Goal: Task Accomplishment & Management: Use online tool/utility

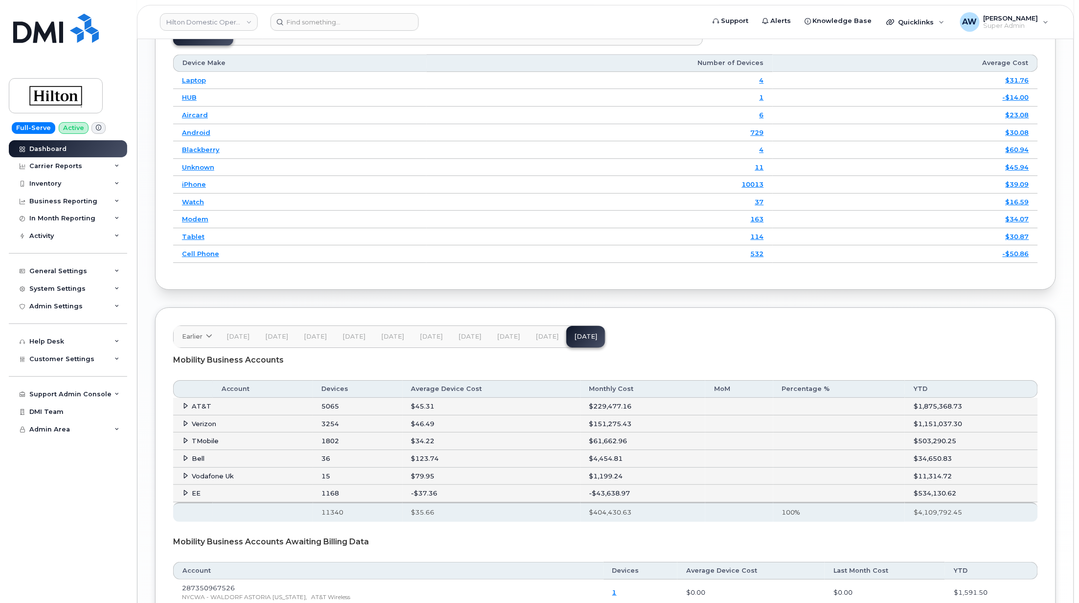
scroll to position [1316, 0]
click at [202, 22] on link "Hilton Domestic Operating Company Inc" at bounding box center [209, 22] width 98 height 18
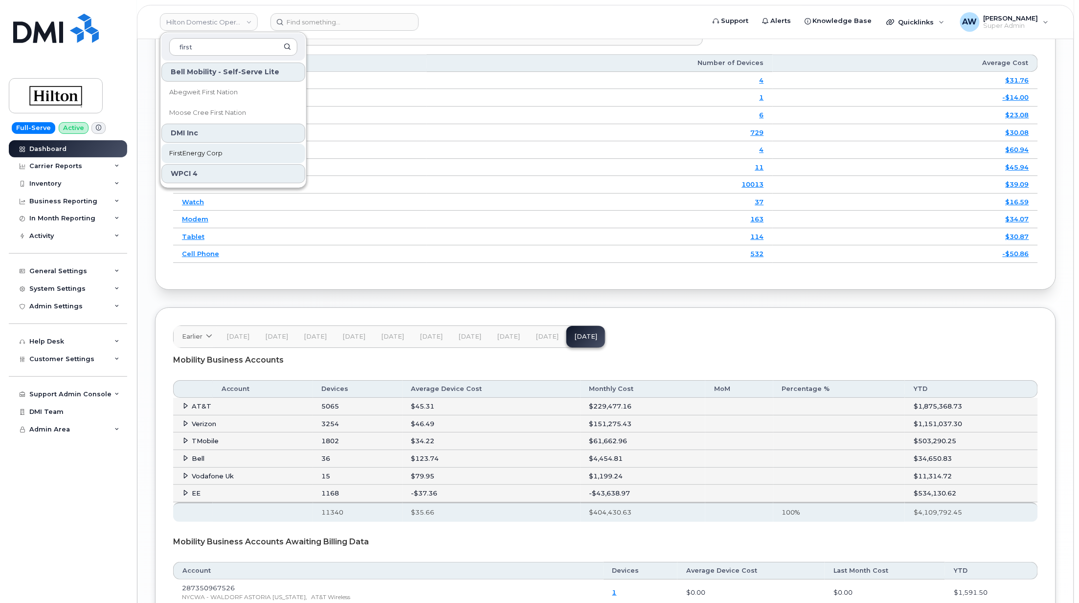
type input "first"
click at [215, 151] on span "FirstEnergy Corp" at bounding box center [195, 154] width 53 height 10
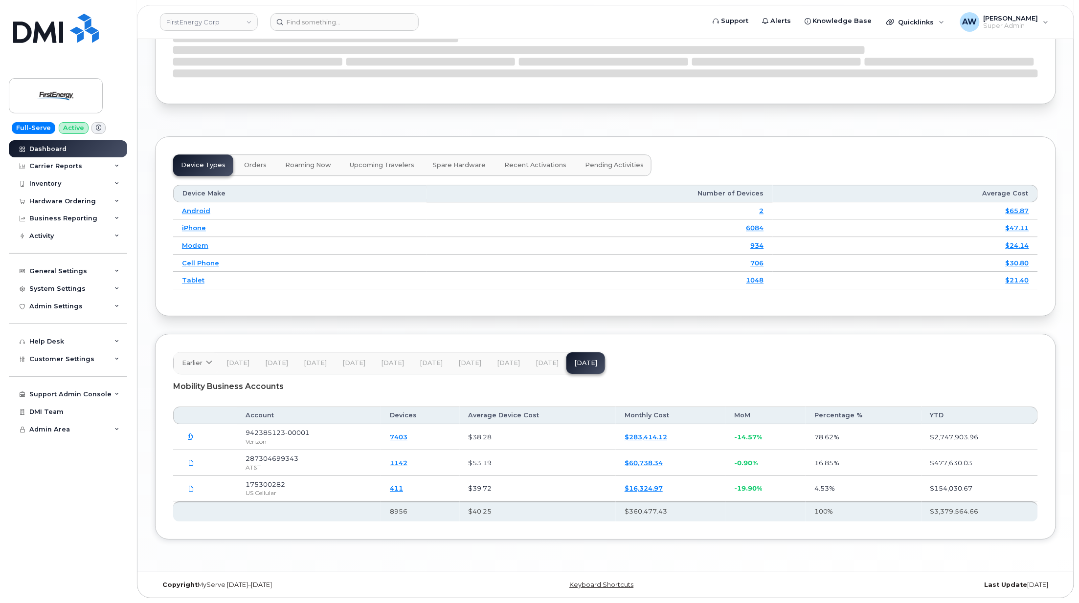
scroll to position [1162, 0]
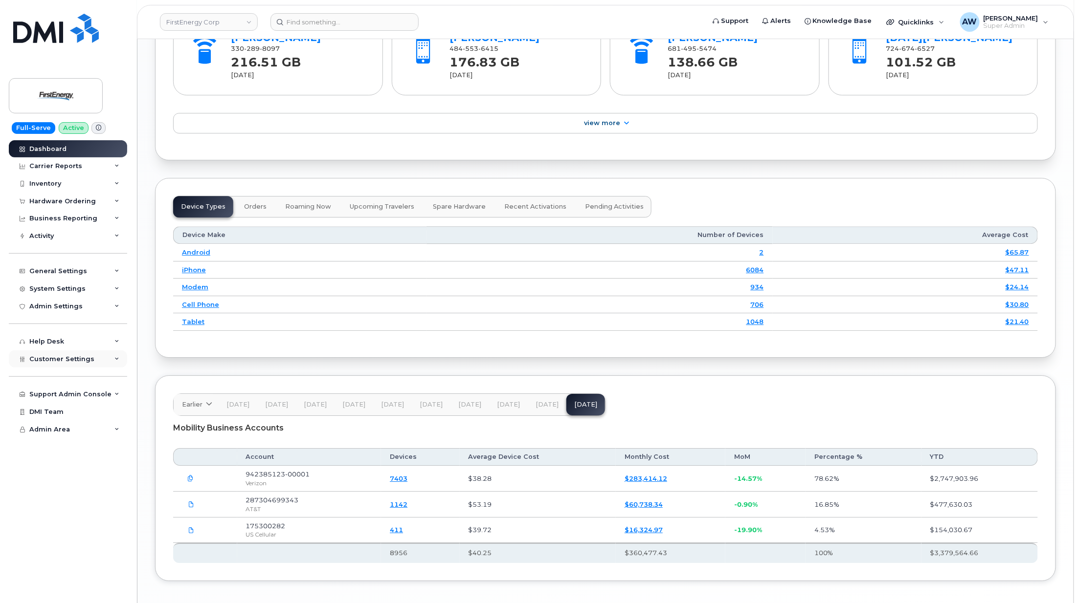
click at [84, 366] on div "Customer Settings" at bounding box center [68, 360] width 118 height 18
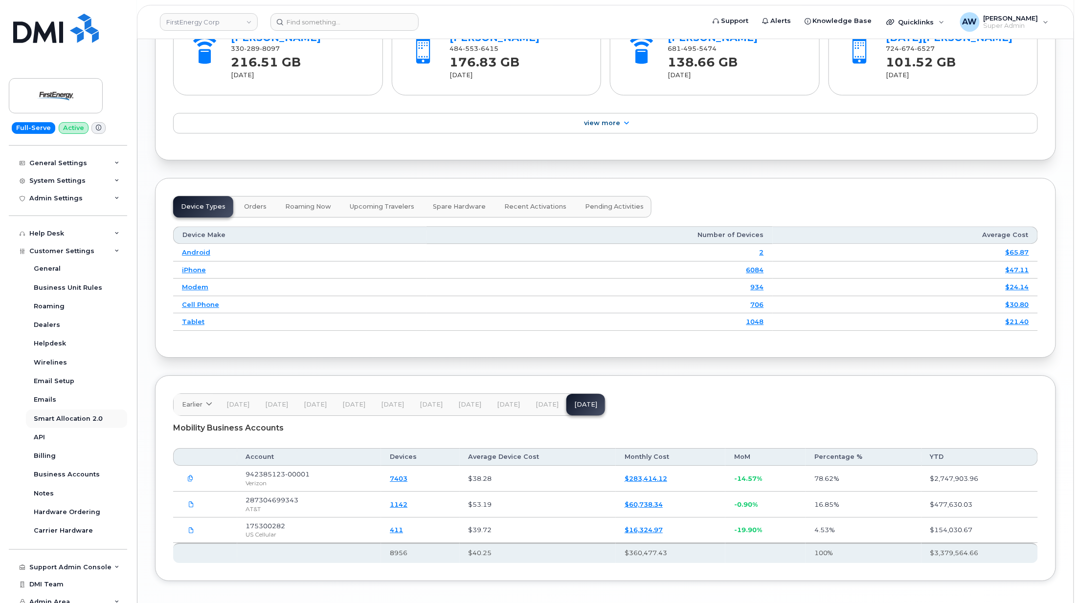
scroll to position [114, 0]
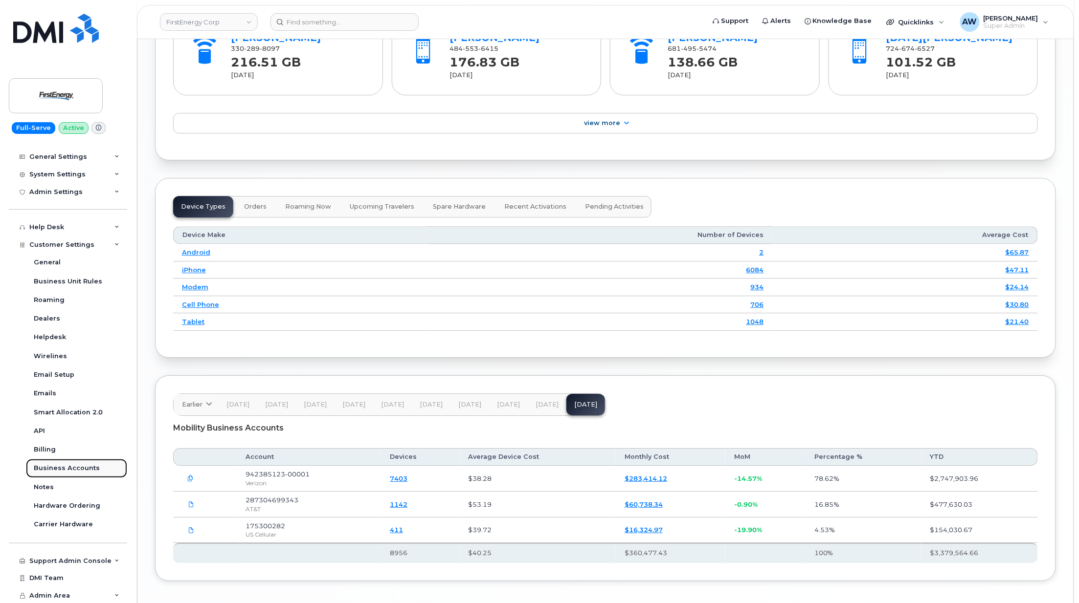
click at [80, 466] on div "Business Accounts" at bounding box center [67, 468] width 66 height 9
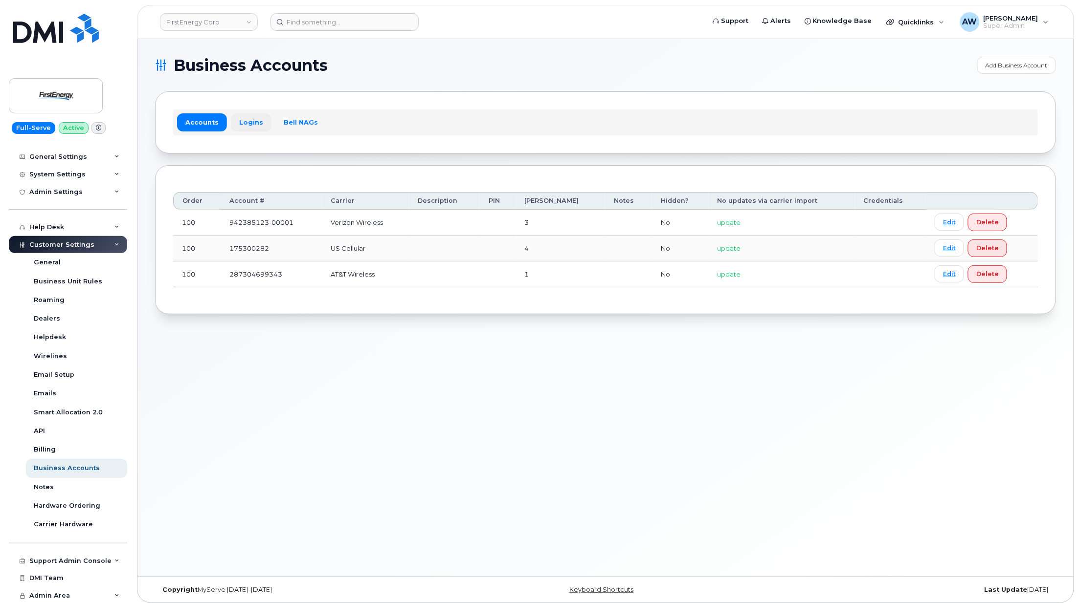
click at [247, 125] on link "Logins" at bounding box center [251, 122] width 41 height 18
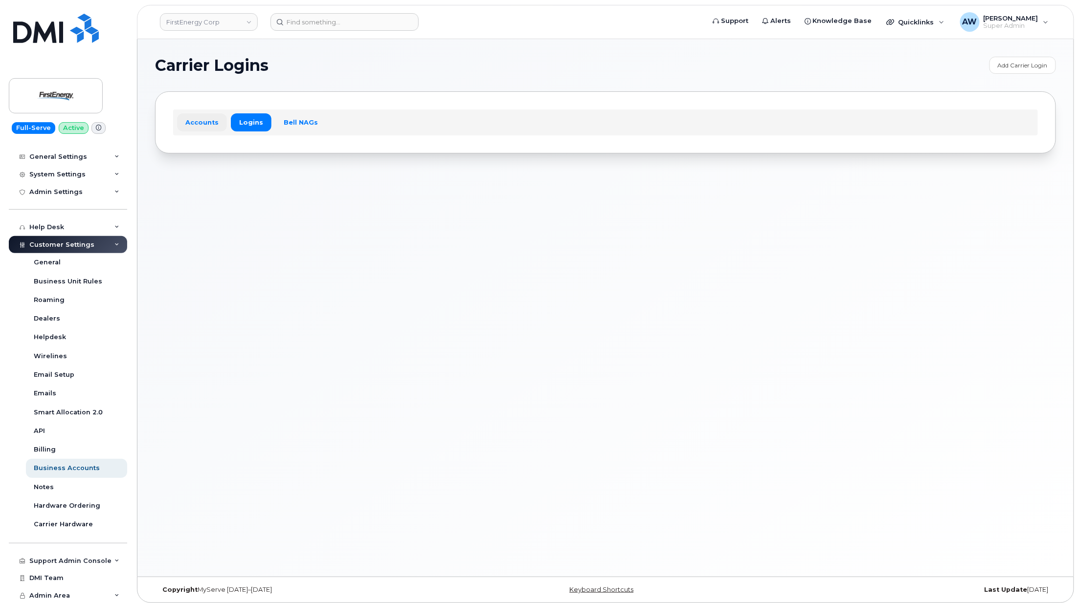
click at [208, 128] on link "Accounts" at bounding box center [202, 122] width 50 height 18
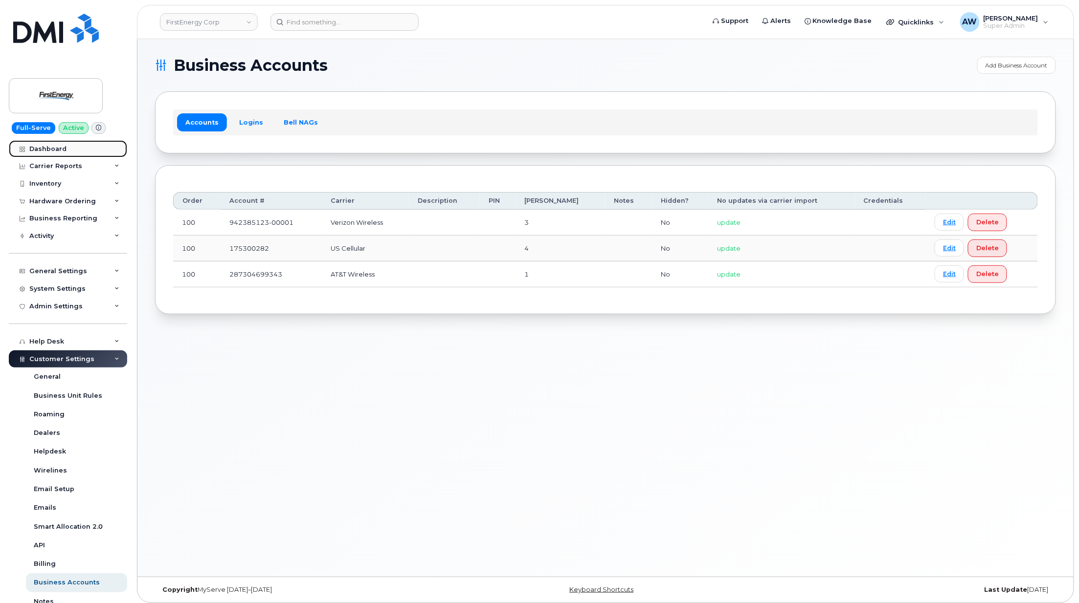
click at [70, 156] on link "Dashboard" at bounding box center [68, 149] width 118 height 18
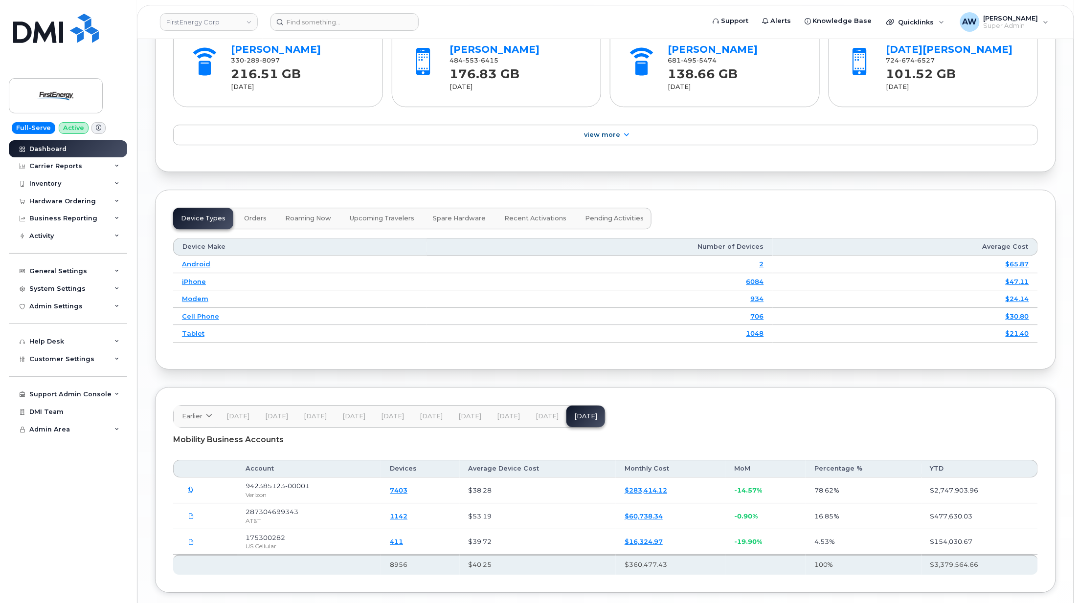
scroll to position [1174, 0]
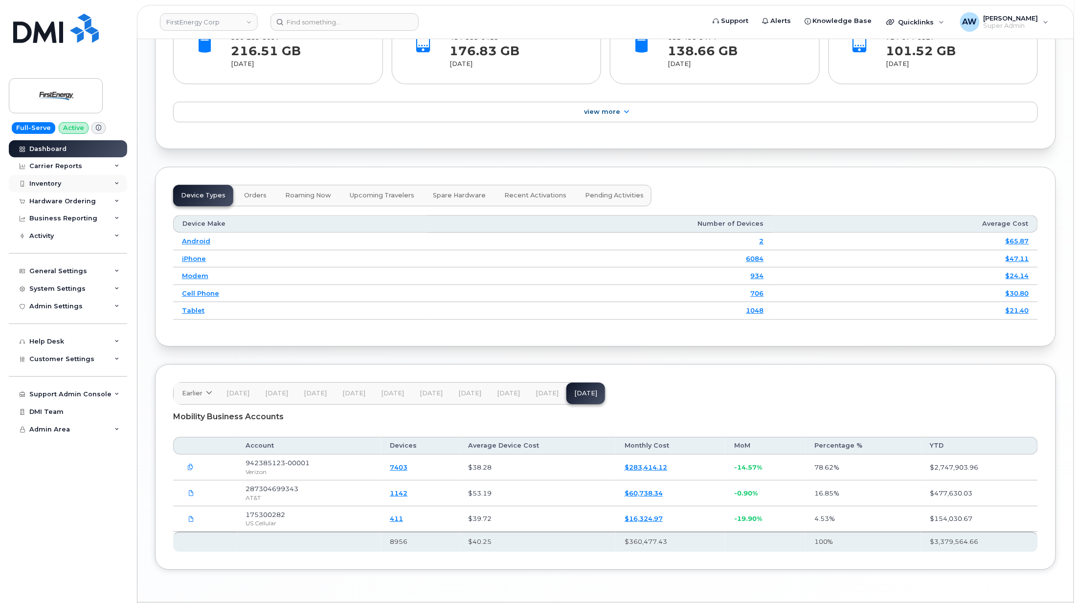
click at [67, 177] on div "Inventory" at bounding box center [68, 184] width 118 height 18
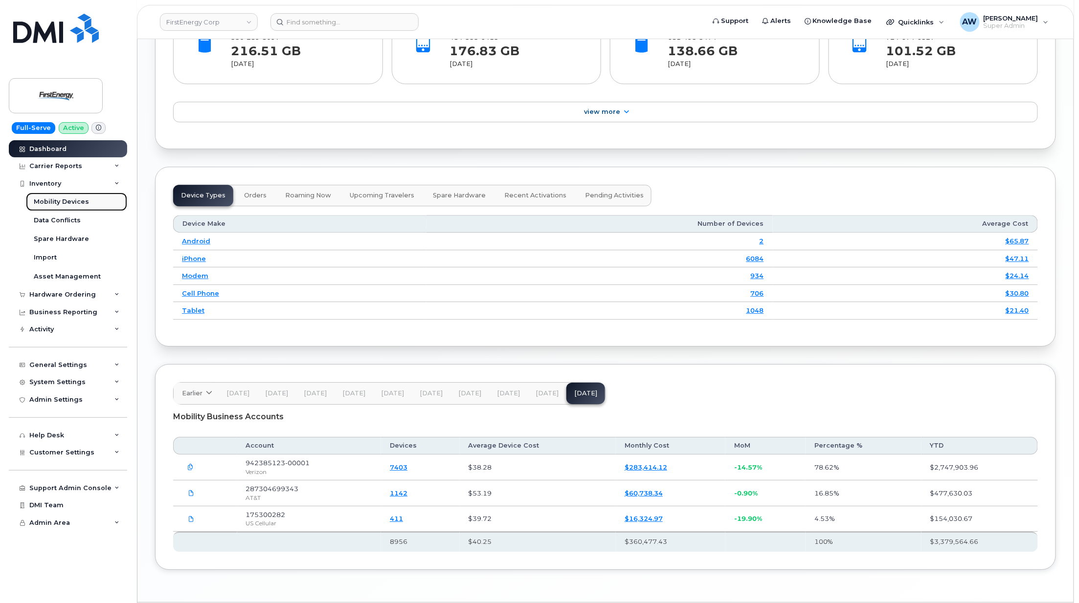
click at [75, 200] on div "Mobility Devices" at bounding box center [61, 202] width 55 height 9
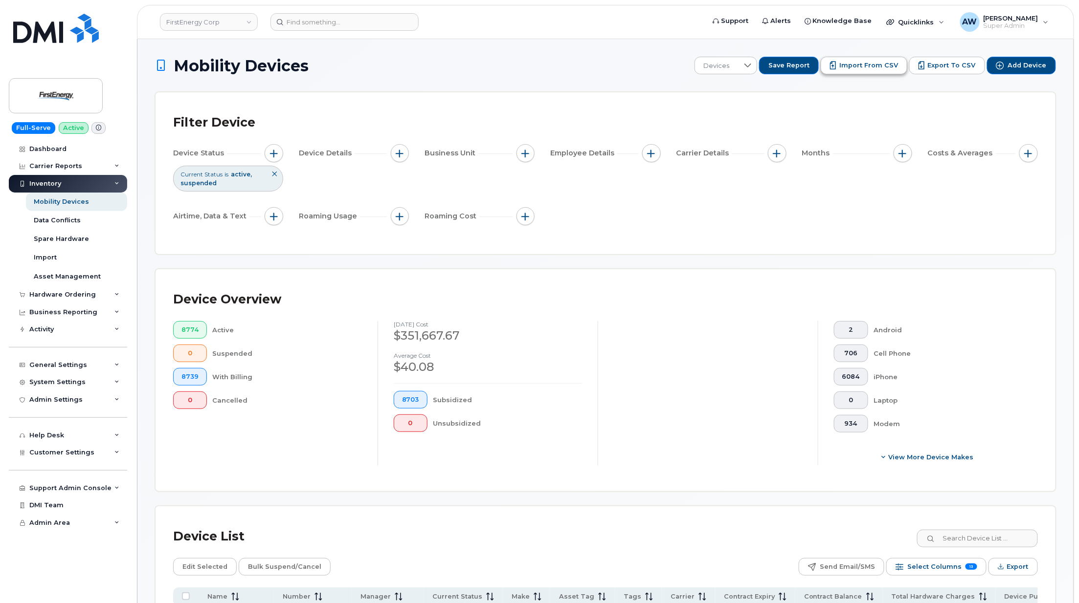
click at [841, 57] on button "Import from CSV" at bounding box center [864, 66] width 87 height 18
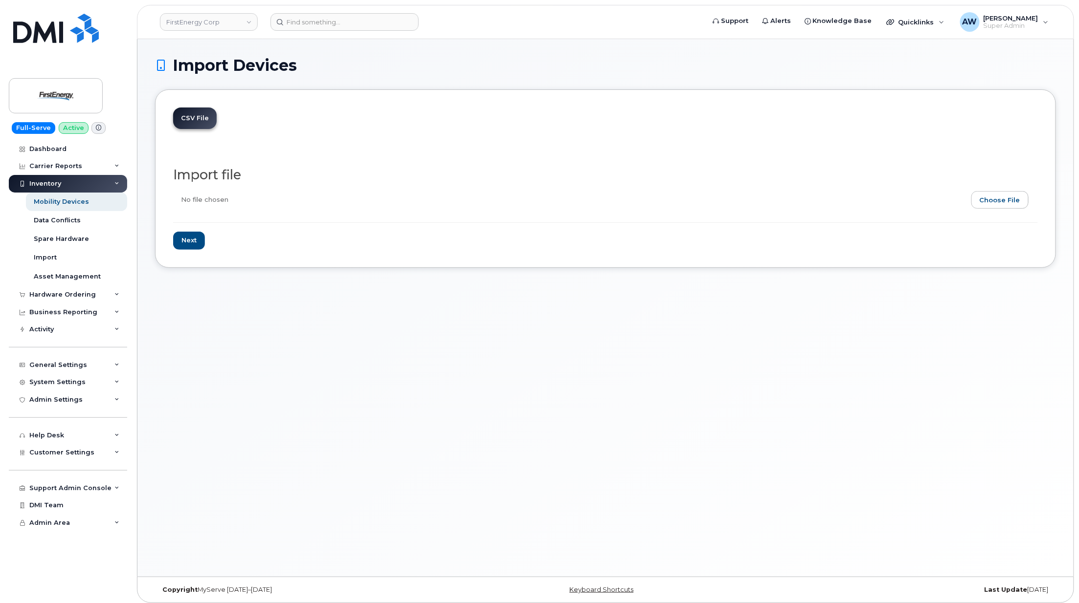
click at [1010, 202] on input "file" at bounding box center [601, 202] width 857 height 22
type input "C:\fakepath\detail_report (3).csv"
click at [190, 236] on input "Next" at bounding box center [189, 241] width 32 height 18
type input "Loading..."
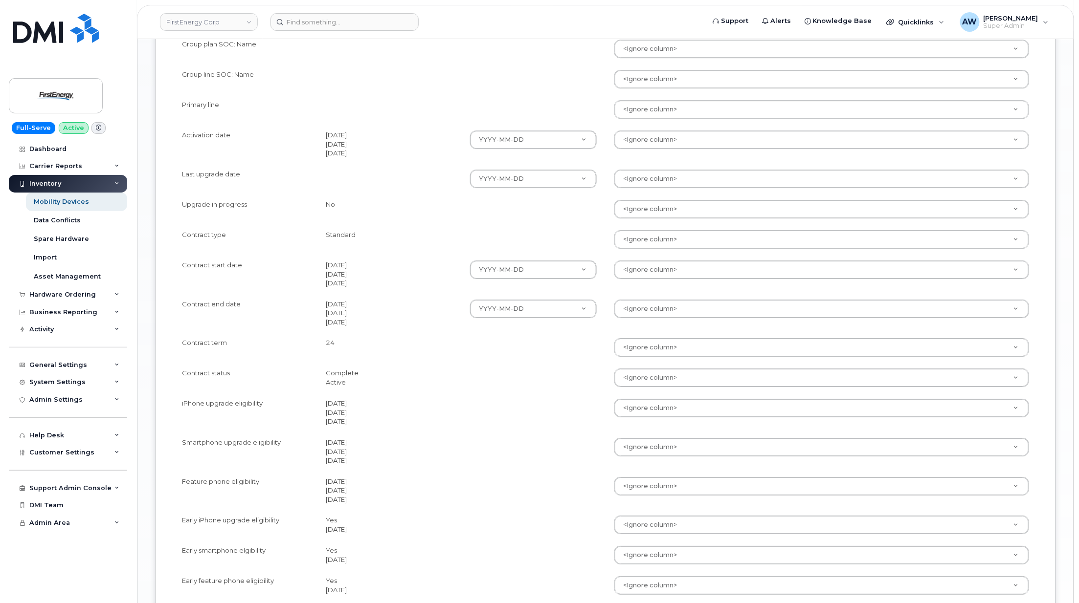
scroll to position [1304, 0]
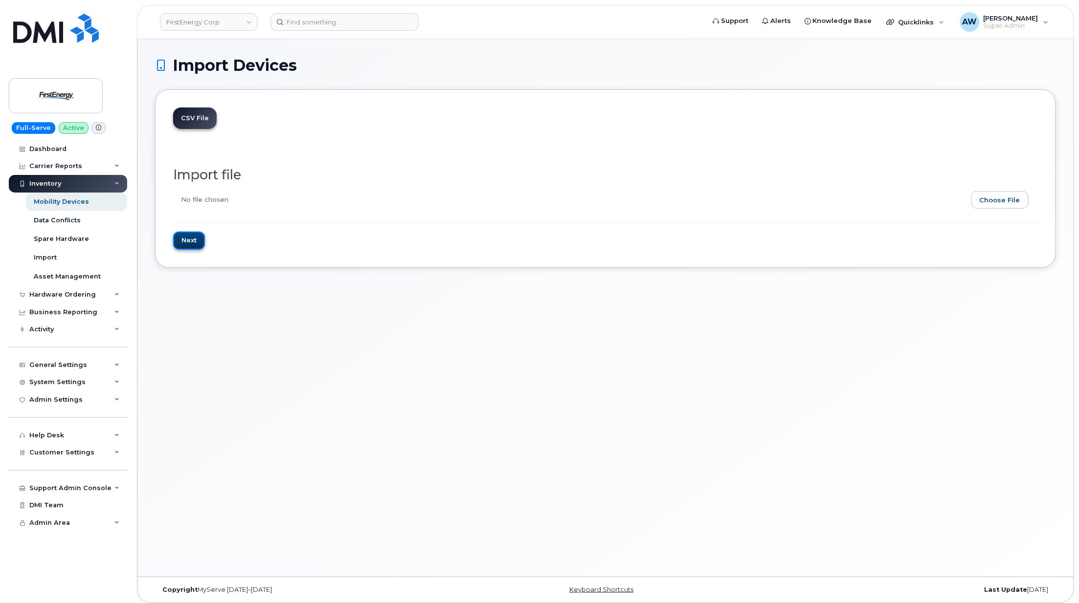
click at [195, 243] on input "Next" at bounding box center [189, 241] width 32 height 18
type input "Loading..."
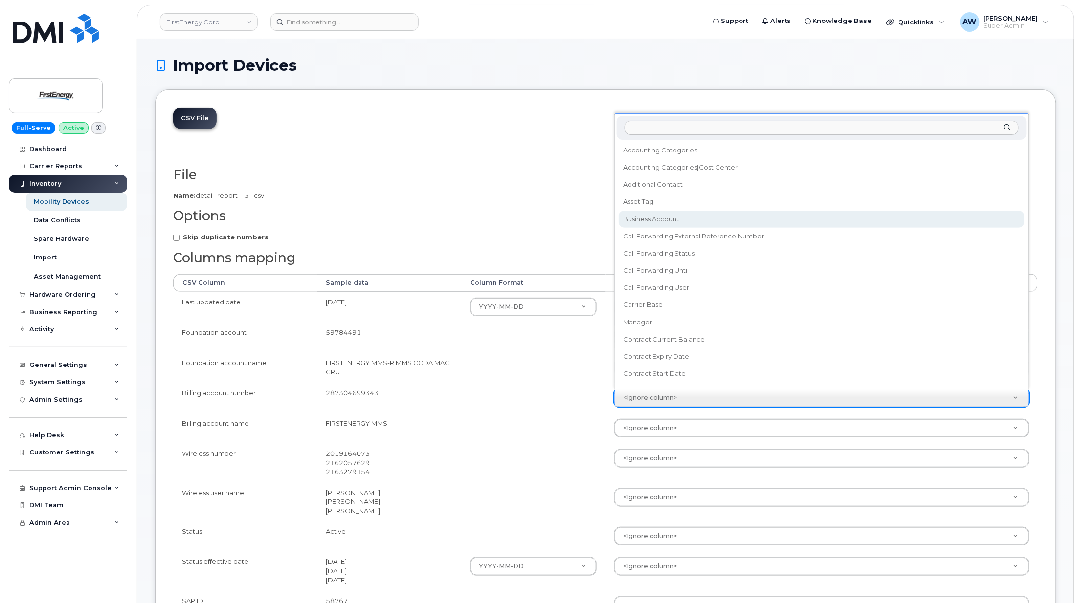
select select "business_account_id"
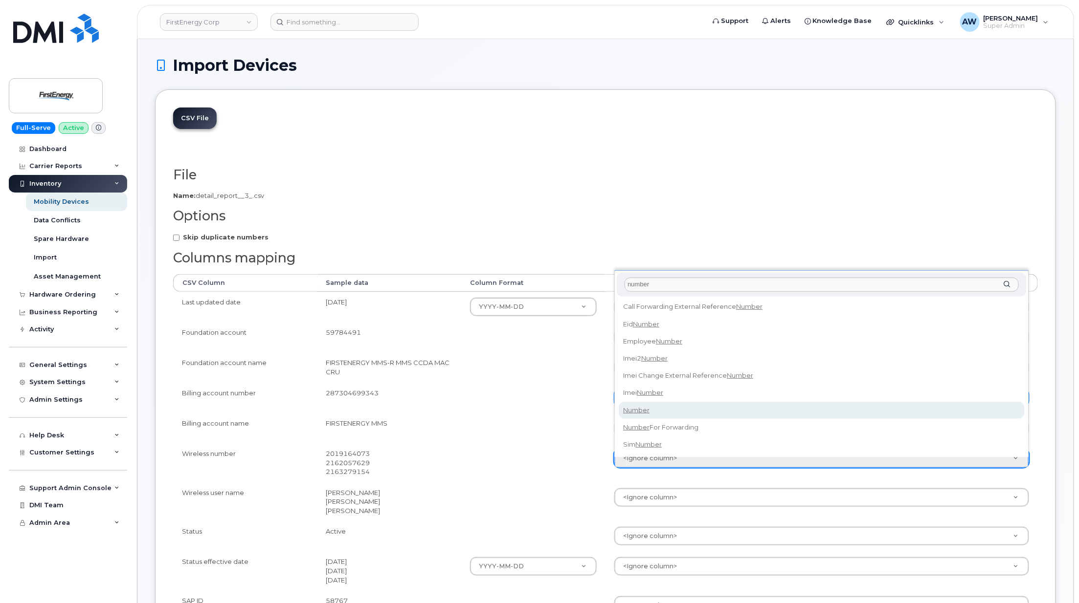
type input "number"
select select "number"
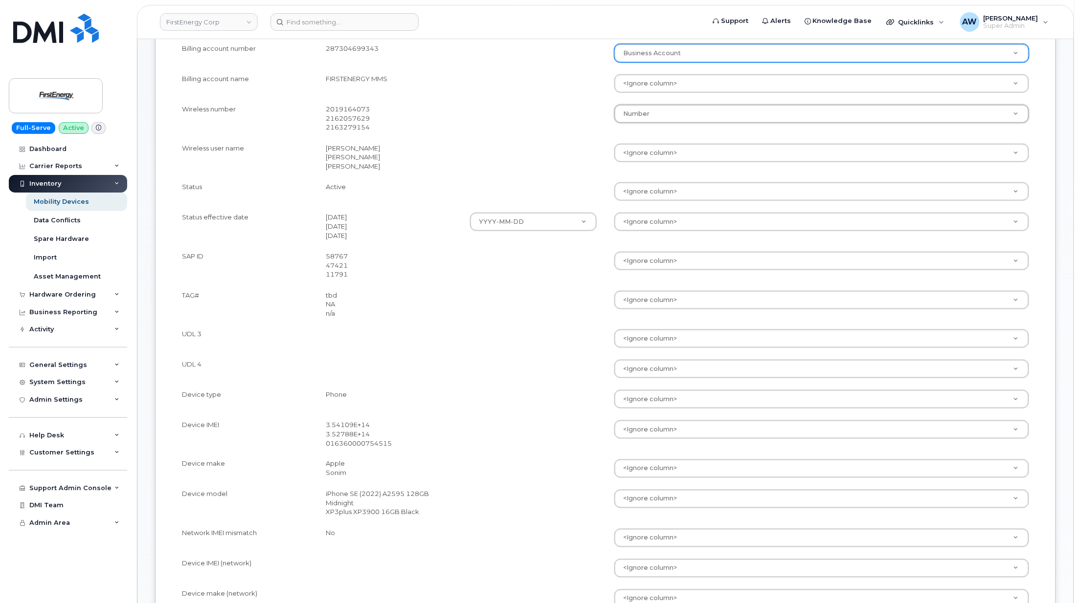
scroll to position [391, 0]
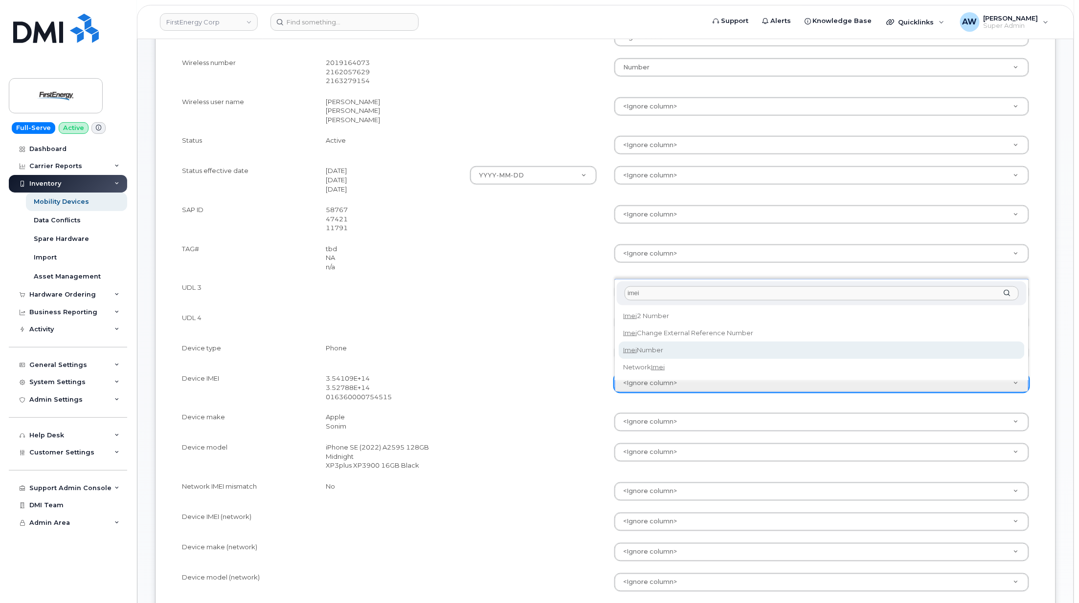
type input "imei"
select select "imei_number"
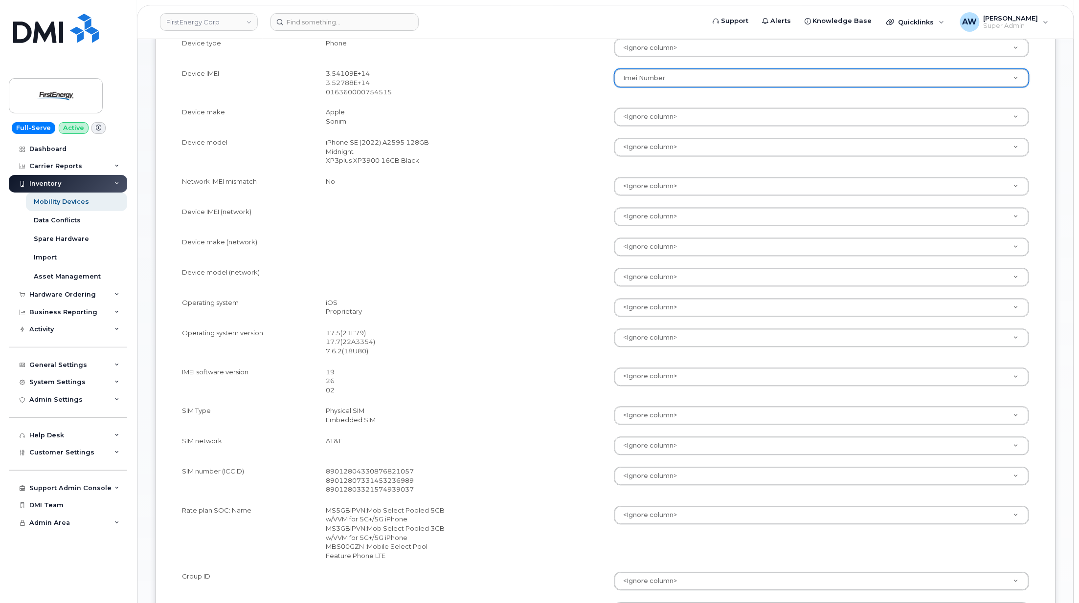
scroll to position [717, 0]
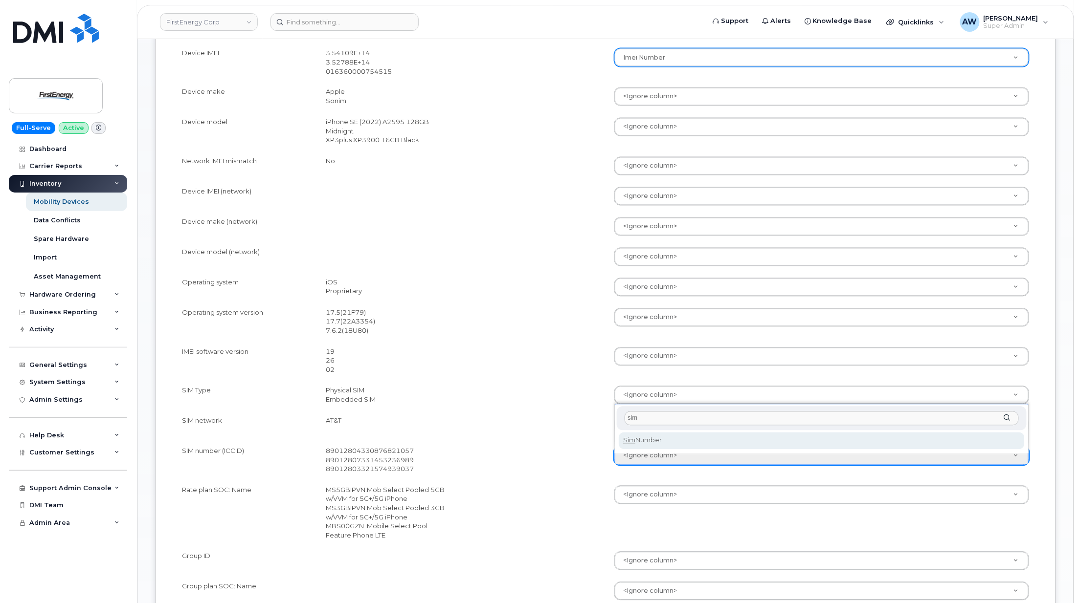
type input "sim"
select select "sim_number"
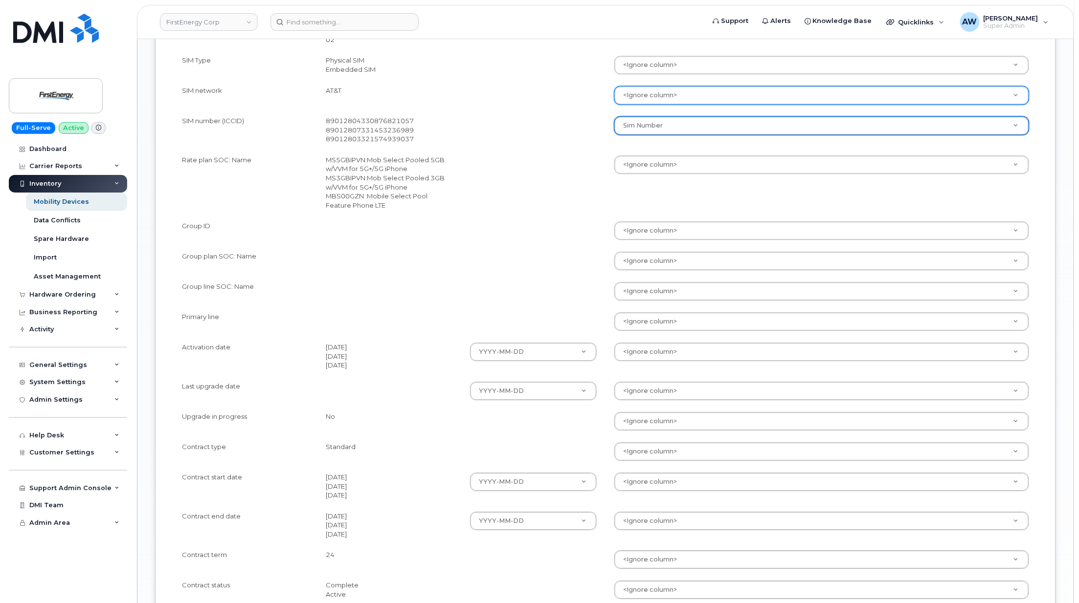
scroll to position [1108, 0]
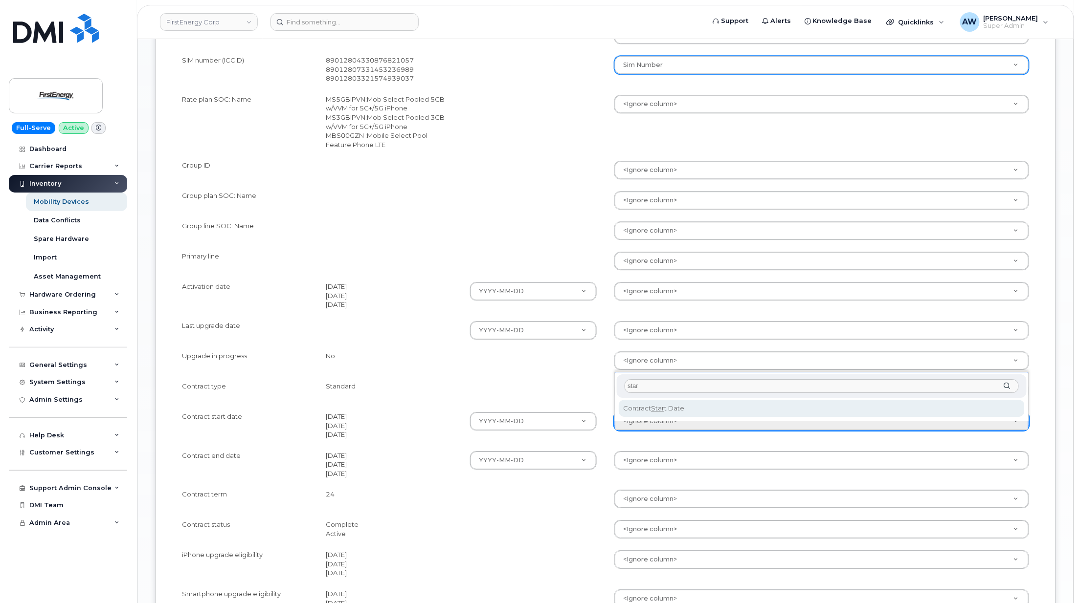
type input "star"
select select "contract_start_date"
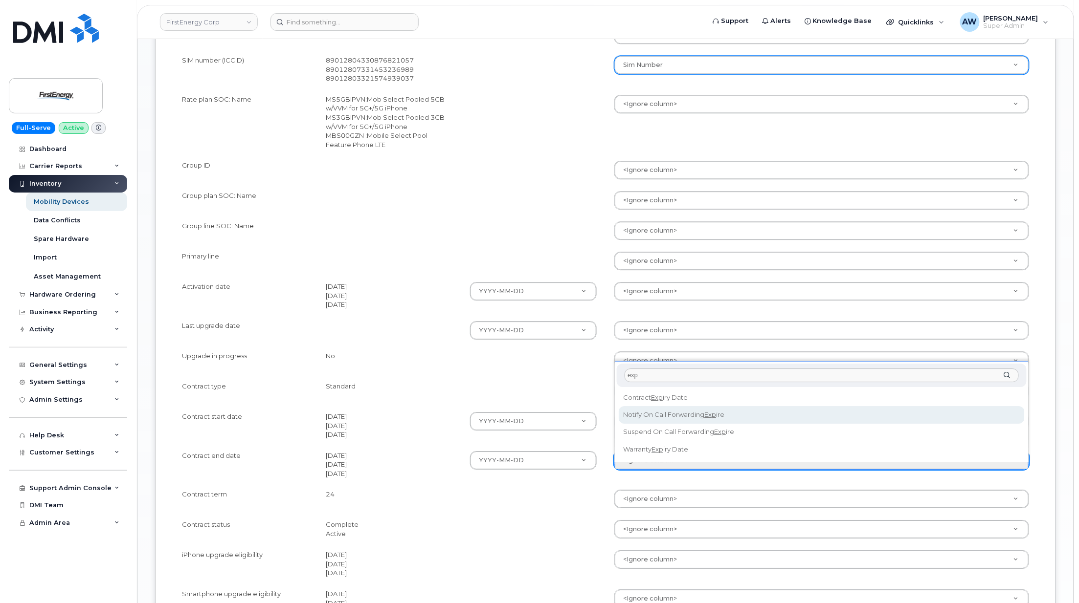
type input "exp"
select select "contract_expiry_date"
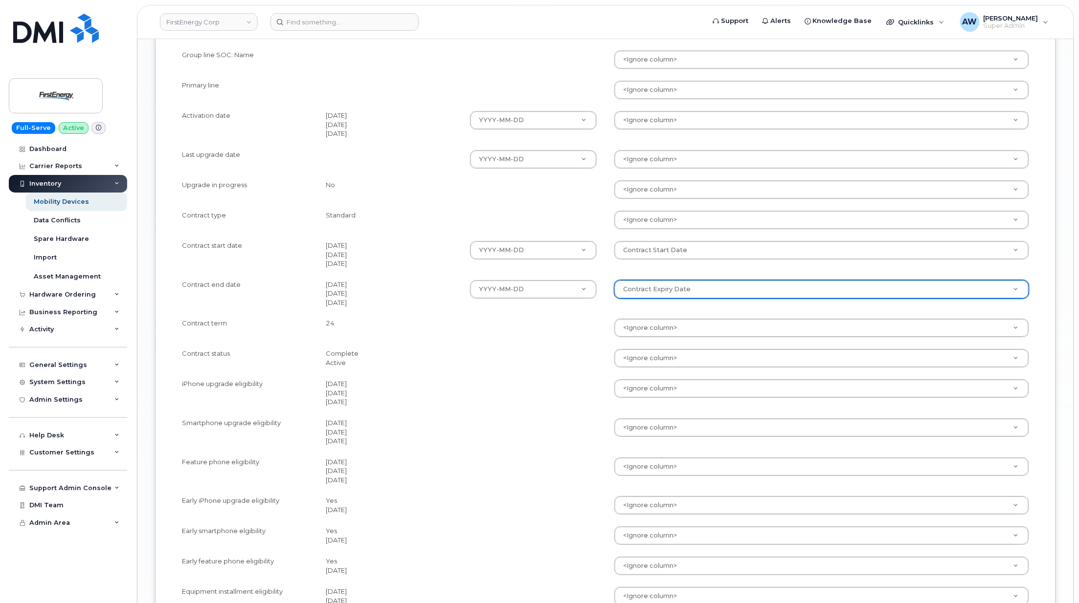
scroll to position [1304, 0]
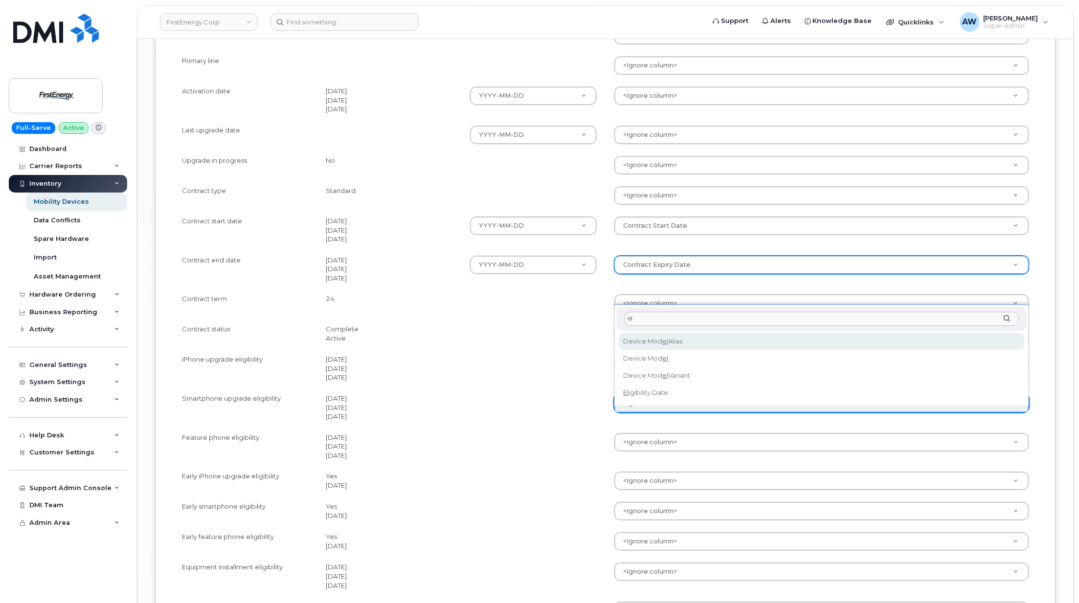
type input "eli"
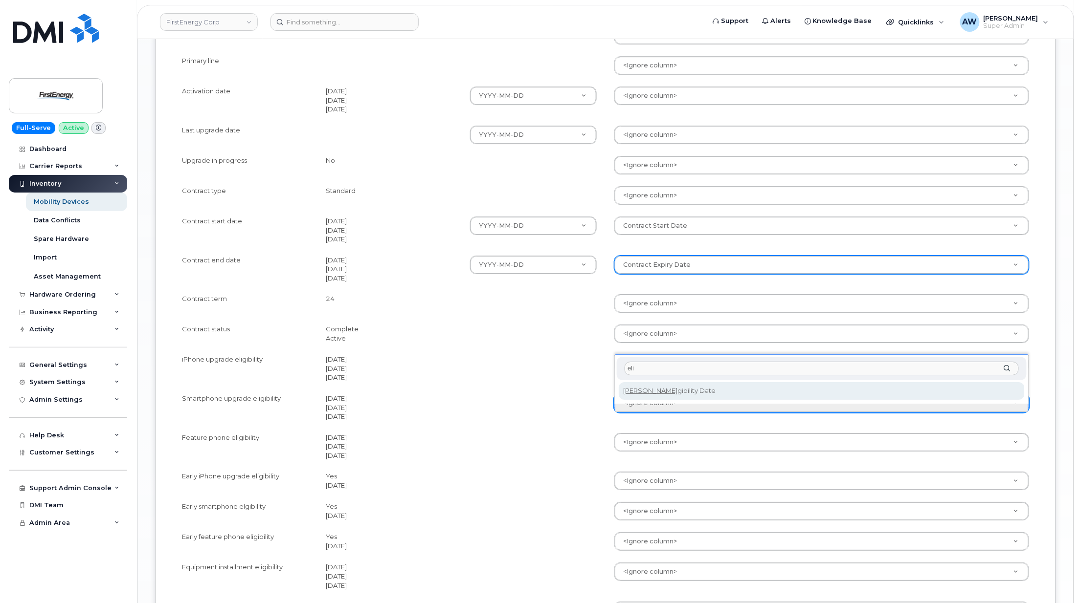
select select "eligibility_date"
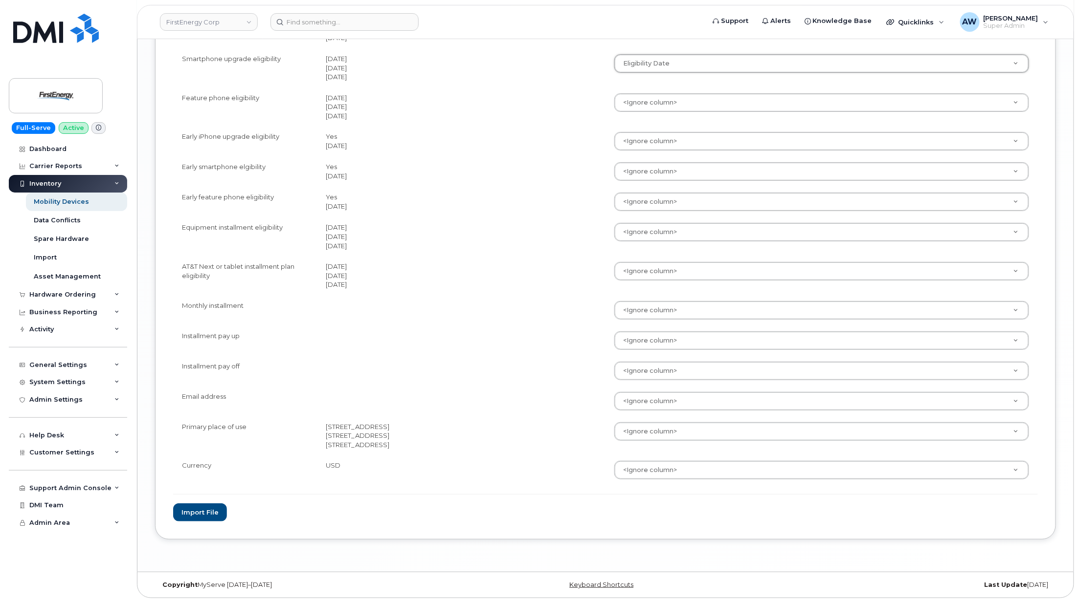
scroll to position [1683, 0]
click at [210, 520] on button "Import file" at bounding box center [200, 513] width 54 height 18
